Goal: Navigation & Orientation: Find specific page/section

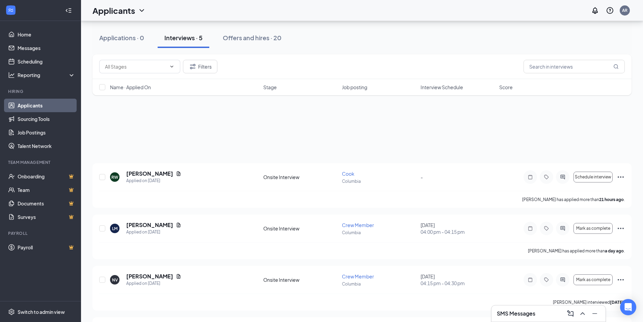
scroll to position [99, 0]
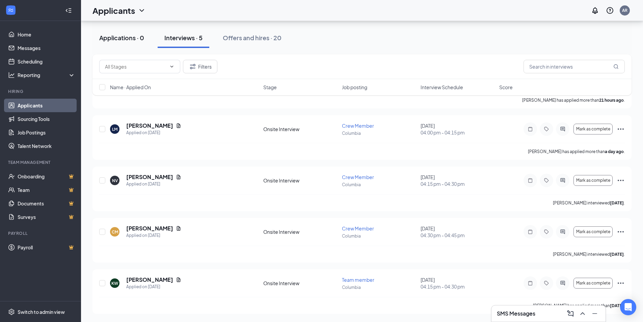
click at [138, 44] on button "Applications · 0" at bounding box center [121, 38] width 58 height 20
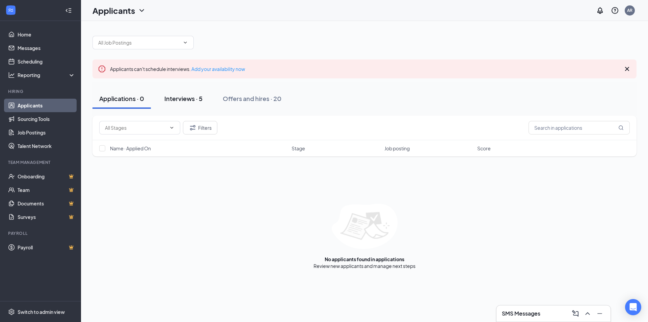
click at [175, 90] on button "Interviews · 5" at bounding box center [184, 98] width 52 height 20
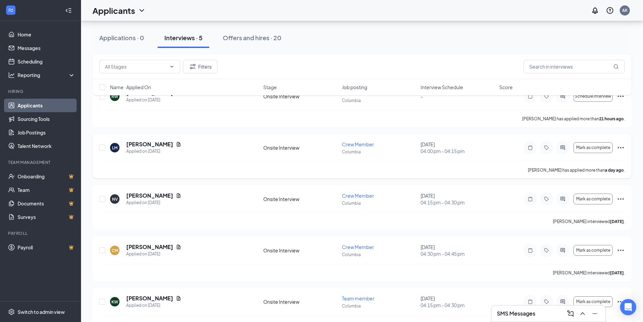
scroll to position [99, 0]
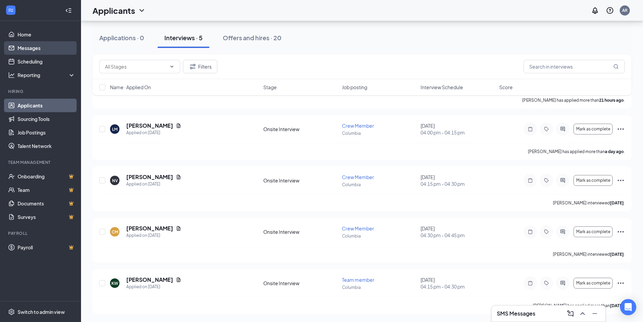
click at [43, 42] on link "Messages" at bounding box center [47, 48] width 58 height 14
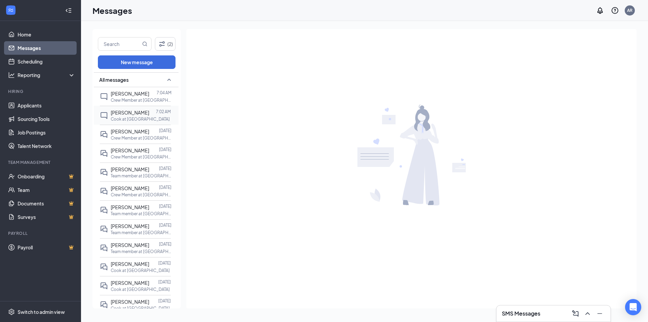
click at [134, 118] on p "Cook at [GEOGRAPHIC_DATA]" at bounding box center [140, 119] width 59 height 6
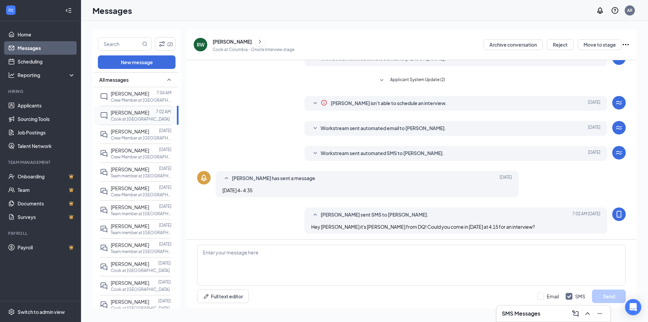
scroll to position [33, 0]
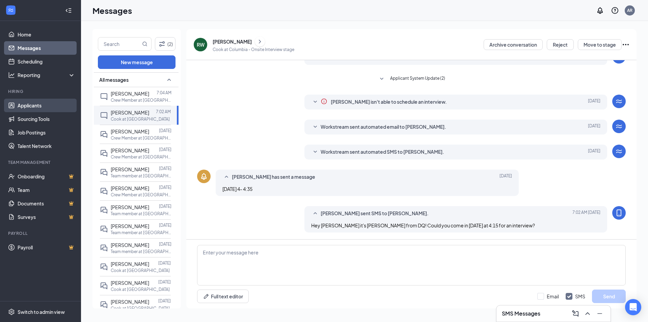
click at [48, 105] on link "Applicants" at bounding box center [47, 106] width 58 height 14
